Goal: Obtain resource: Obtain resource

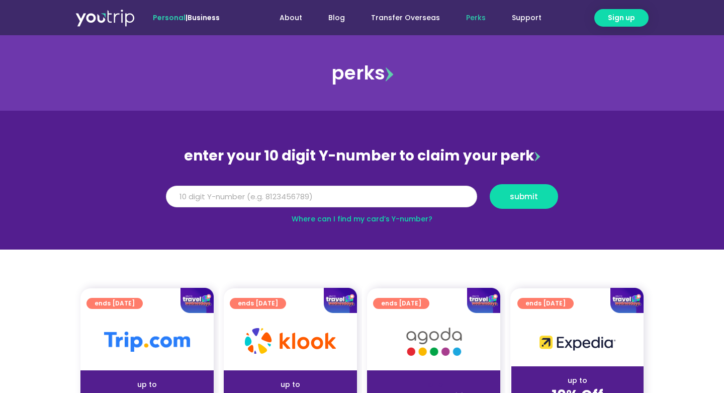
click at [372, 201] on input "Y Number" at bounding box center [321, 196] width 311 height 22
type input "8163436005"
click at [520, 197] on span "submit" at bounding box center [524, 197] width 28 height 8
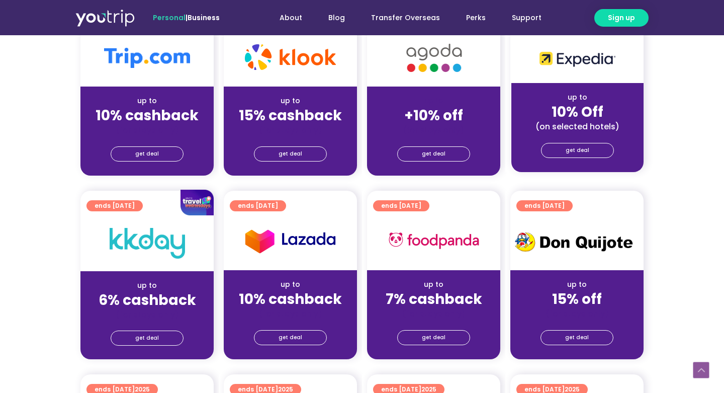
scroll to position [297, 0]
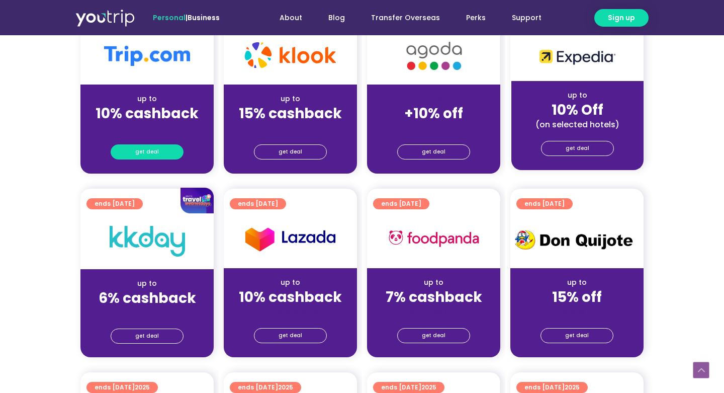
click at [145, 154] on span "get deal" at bounding box center [147, 152] width 24 height 14
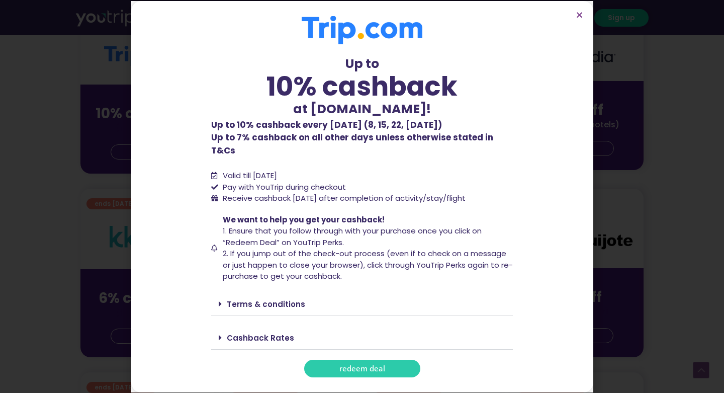
click at [388, 359] on link "redeem deal" at bounding box center [362, 368] width 116 height 18
